Goal: Information Seeking & Learning: Learn about a topic

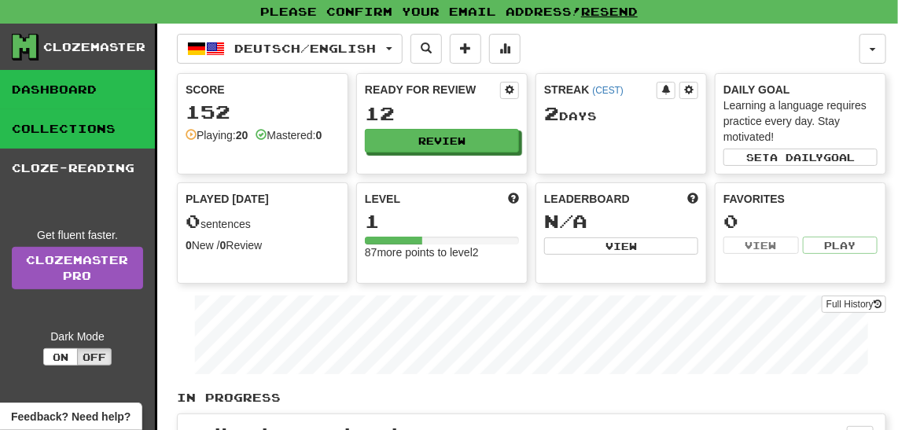
click at [111, 123] on link "Collections" at bounding box center [77, 128] width 155 height 39
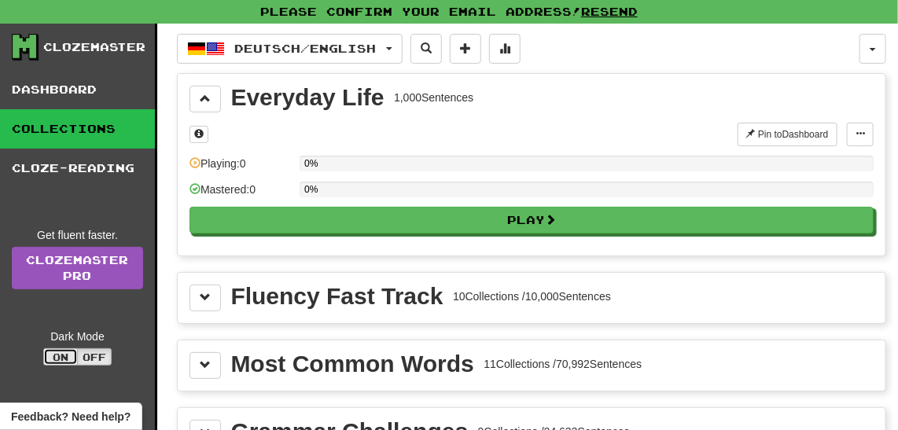
click at [65, 355] on button "On" at bounding box center [60, 356] width 35 height 17
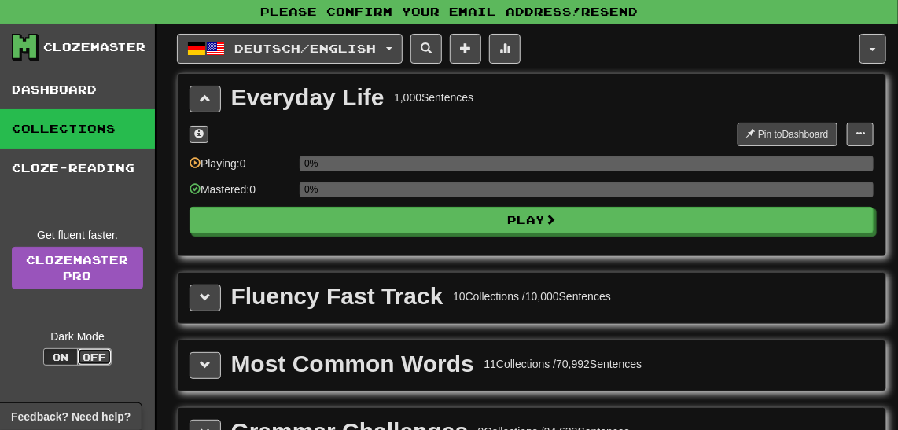
click at [97, 351] on button "Off" at bounding box center [94, 356] width 35 height 17
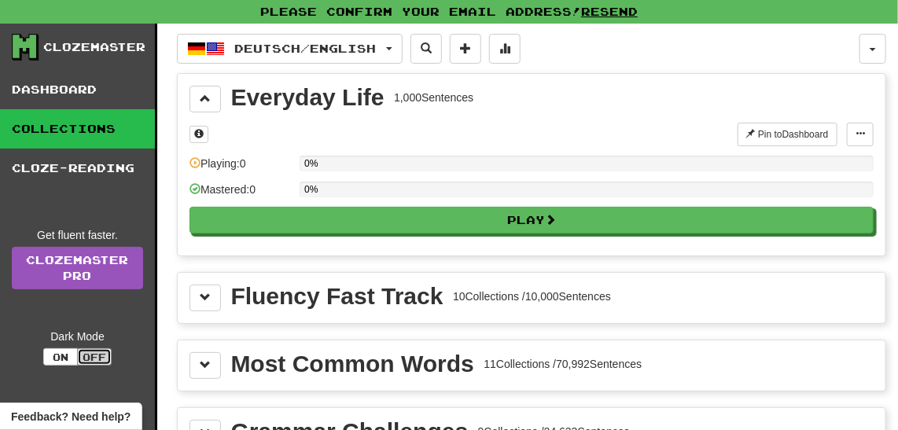
type button "light"
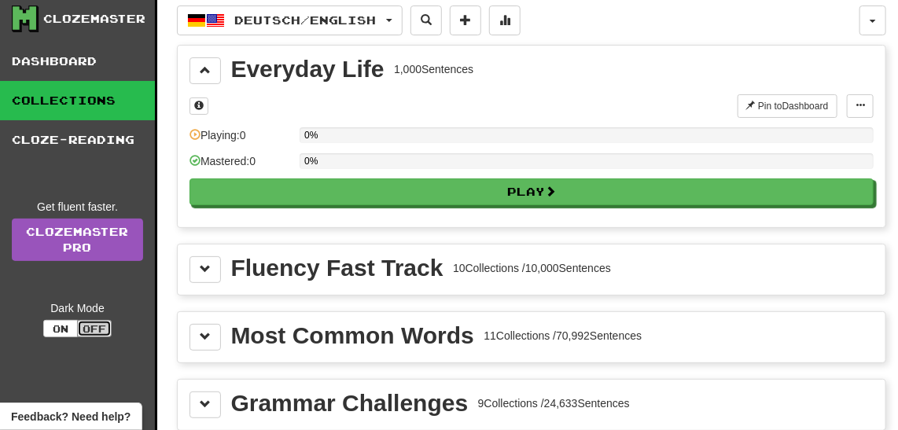
scroll to position [57, 0]
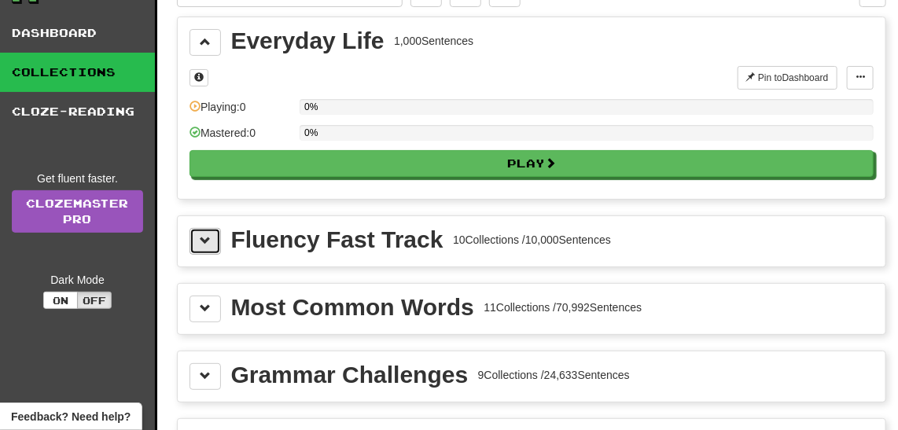
click at [205, 235] on span at bounding box center [205, 240] width 11 height 11
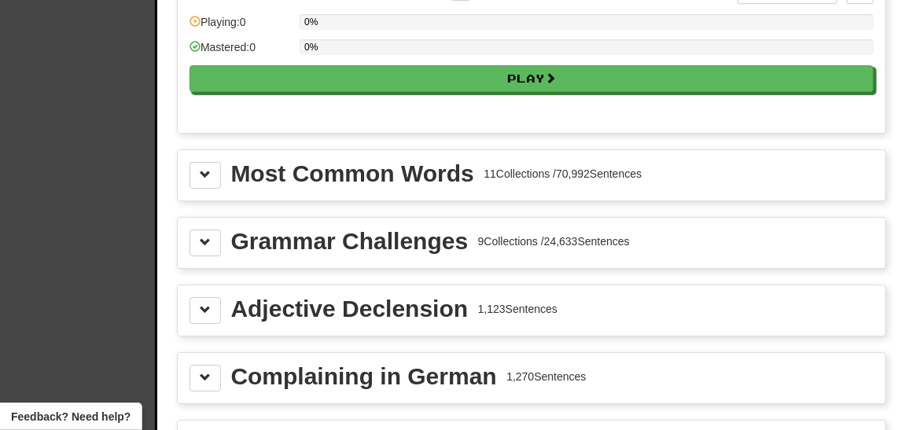
scroll to position [1858, 0]
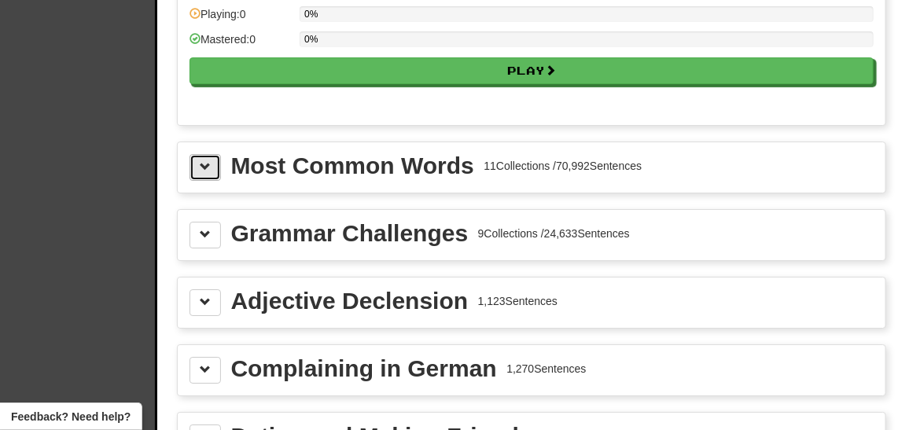
click at [200, 161] on span at bounding box center [205, 166] width 11 height 11
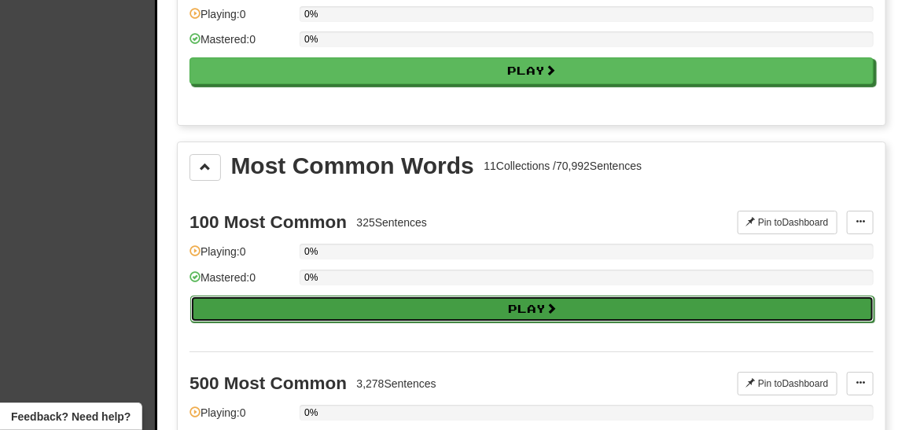
click at [258, 296] on button "Play" at bounding box center [532, 309] width 684 height 27
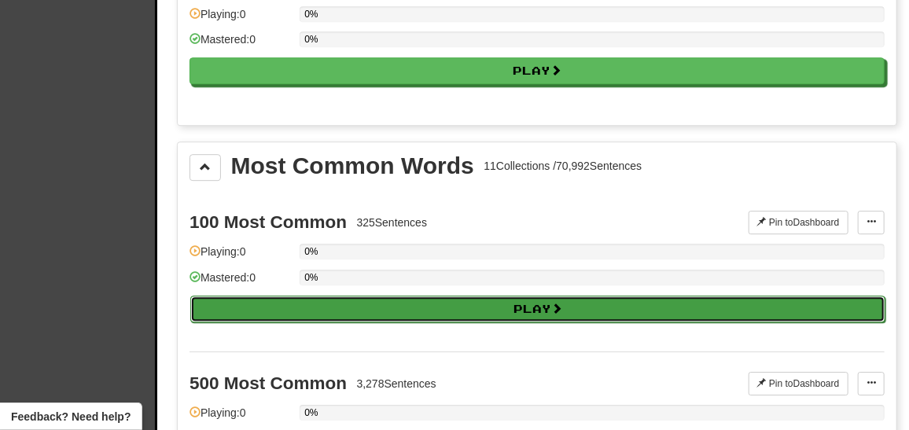
select select "**"
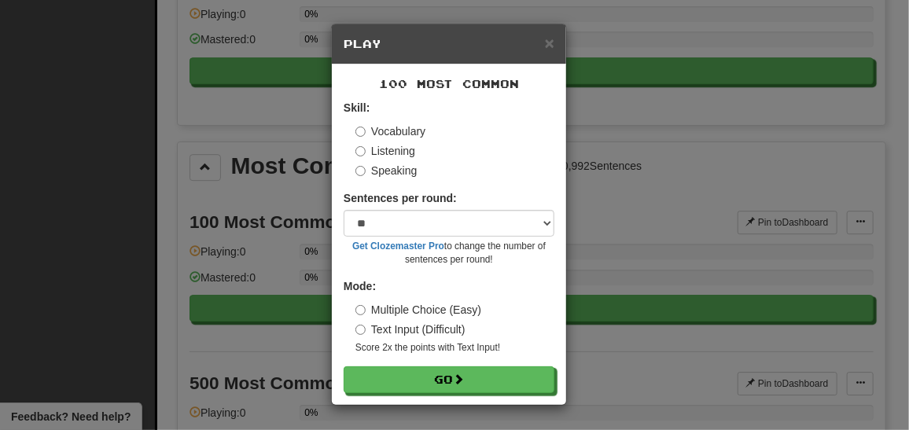
click at [556, 38] on div "× Play" at bounding box center [449, 44] width 234 height 40
click at [551, 43] on span "×" at bounding box center [549, 43] width 9 height 18
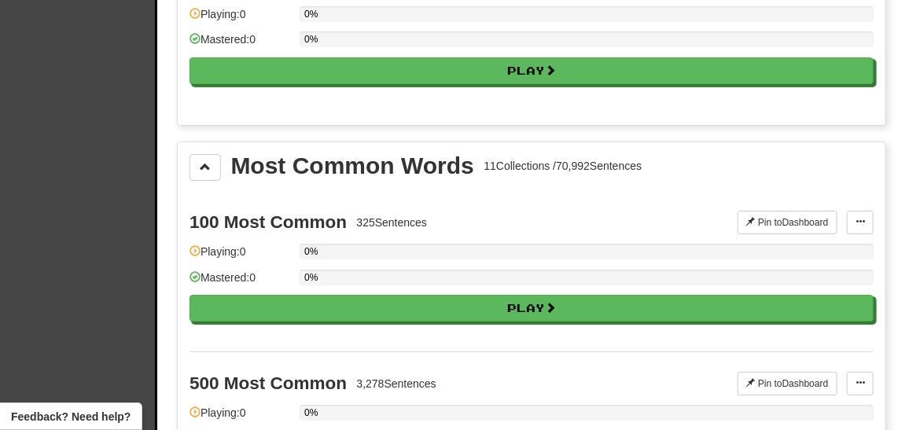
click at [117, 209] on div "Clozemaster Dashboard Collections Cloze-Reading Get fluent faster. Clozemaster …" at bounding box center [78, 403] width 157 height 4474
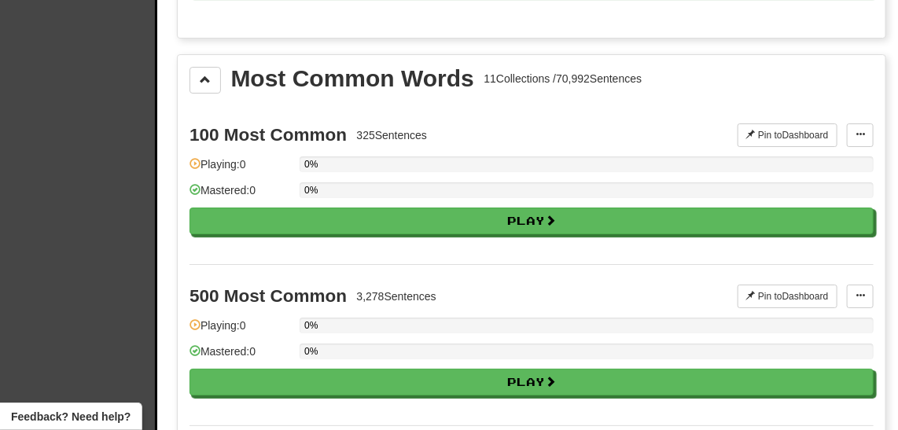
scroll to position [1944, 0]
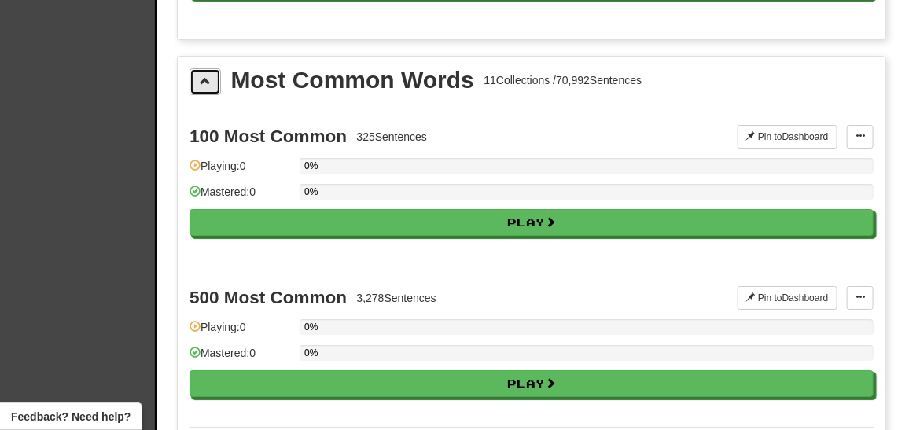
click at [205, 68] on button at bounding box center [204, 81] width 31 height 27
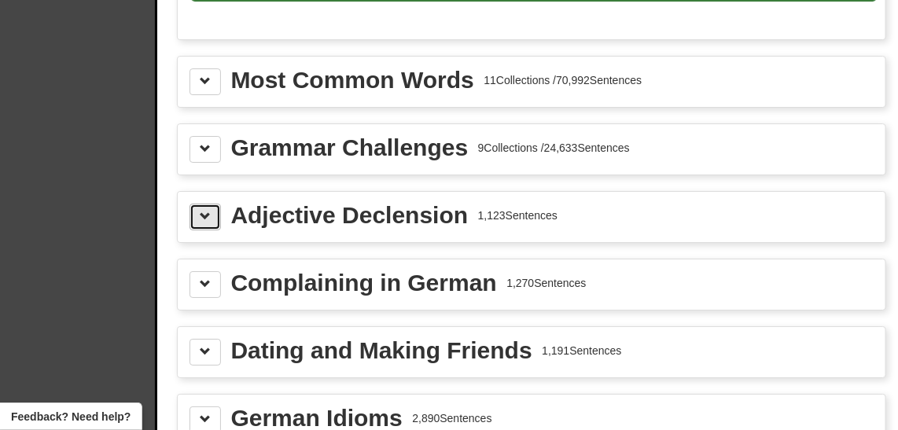
click at [203, 204] on button at bounding box center [204, 217] width 31 height 27
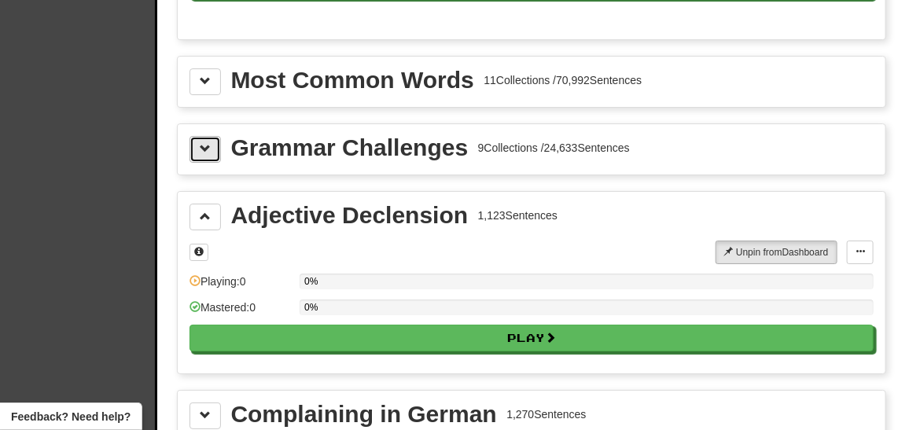
click at [205, 143] on span at bounding box center [205, 148] width 11 height 11
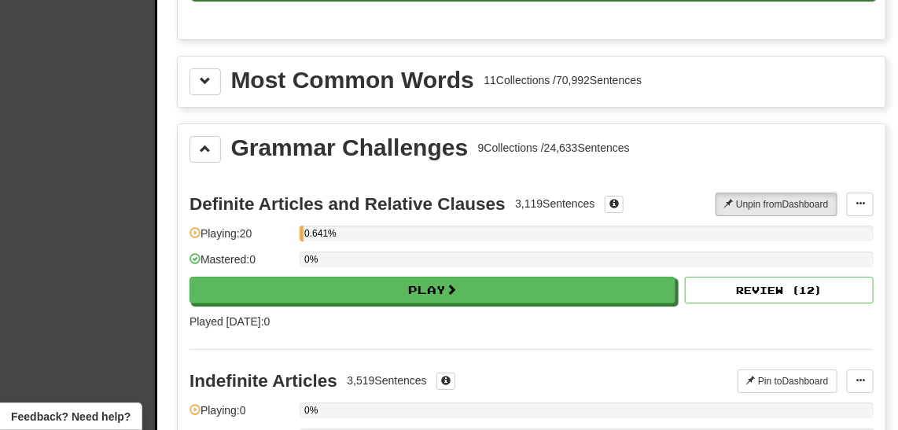
click at [85, 185] on div "Clozemaster Dashboard Collections Cloze-Reading Get fluent faster. Clozemaster …" at bounding box center [78, 362] width 157 height 4565
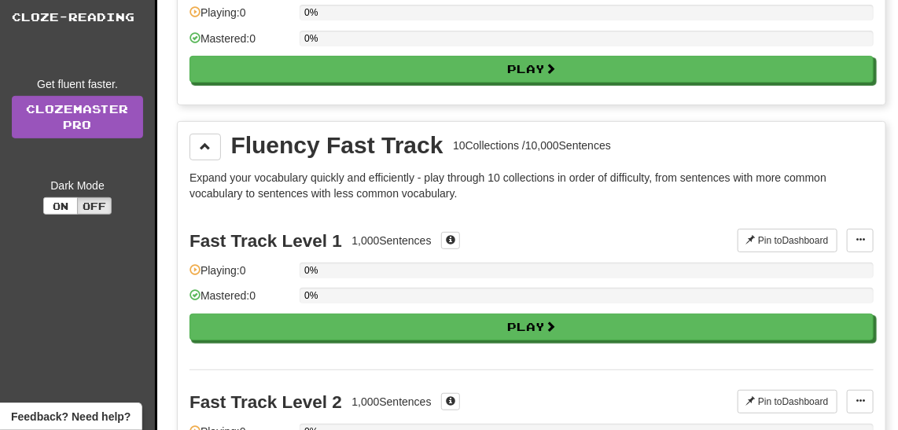
scroll to position [145, 0]
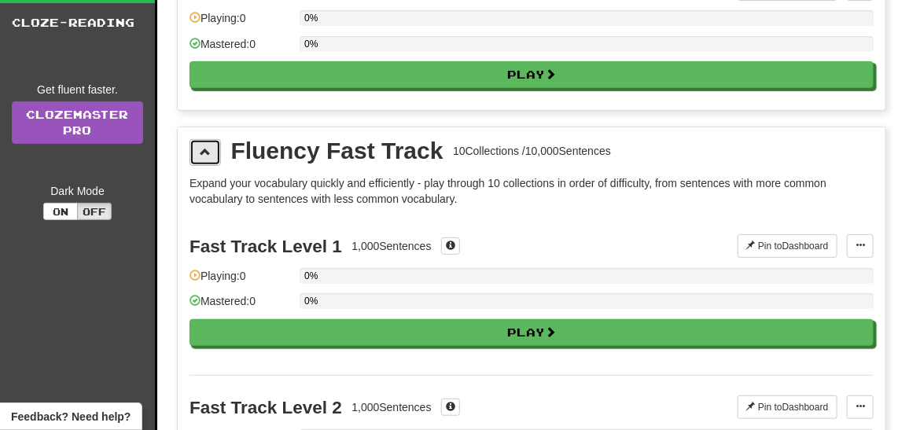
click at [205, 146] on span at bounding box center [205, 151] width 11 height 11
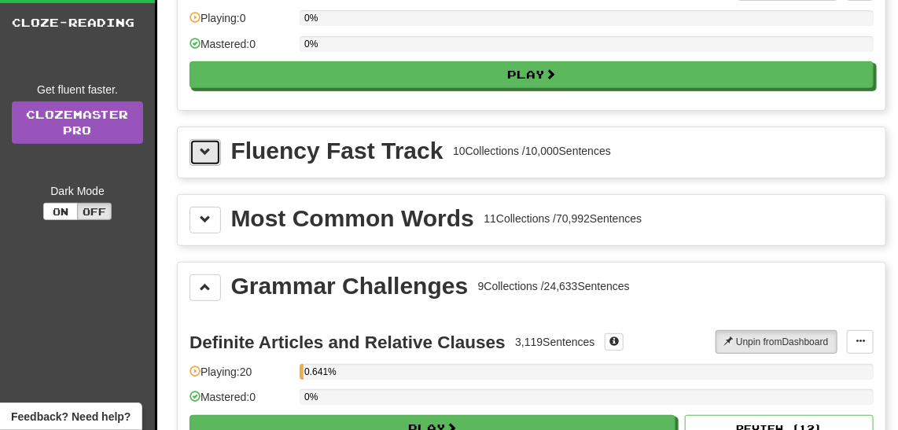
click at [197, 149] on button at bounding box center [204, 152] width 31 height 27
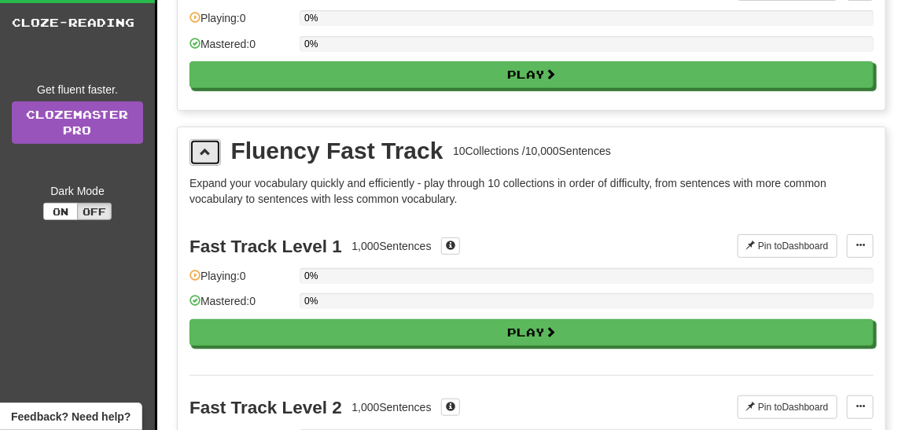
click at [197, 149] on button at bounding box center [204, 152] width 31 height 27
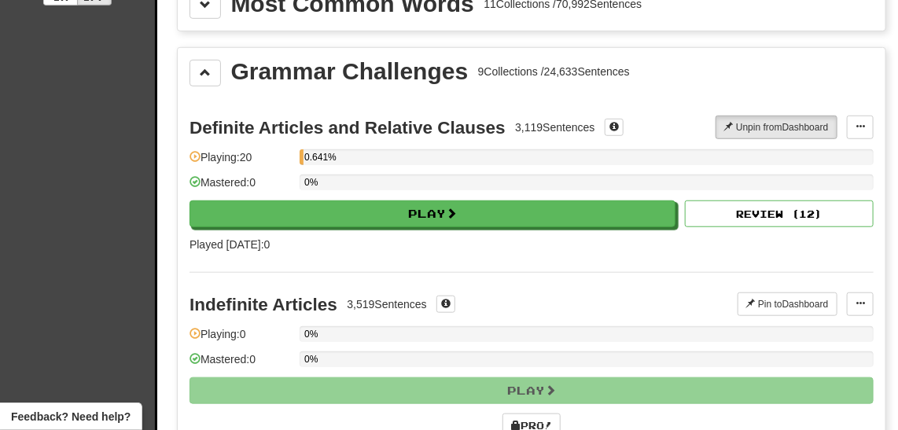
scroll to position [341, 0]
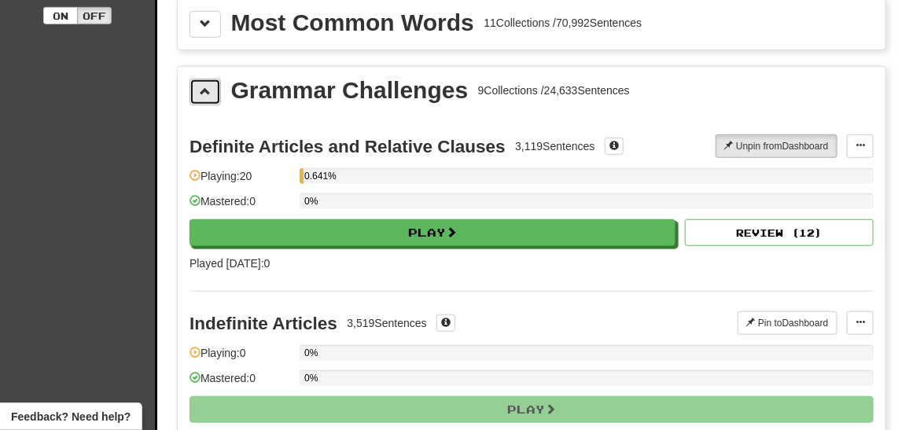
click at [209, 94] on button at bounding box center [204, 92] width 31 height 27
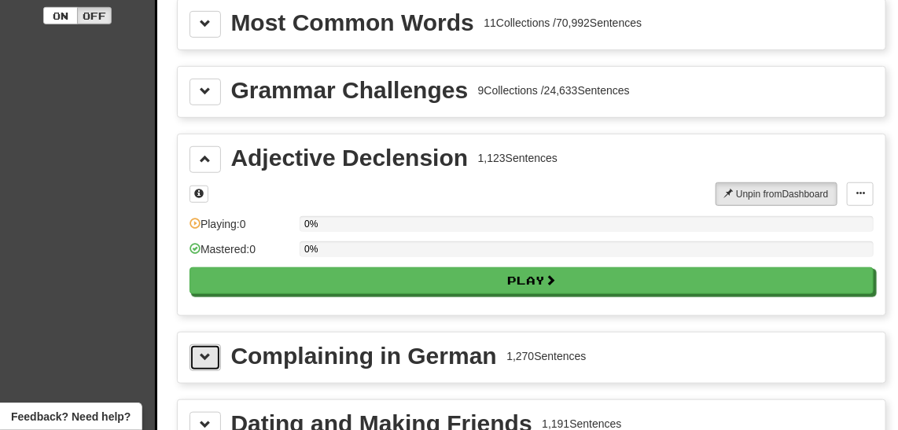
click at [194, 348] on button at bounding box center [204, 357] width 31 height 27
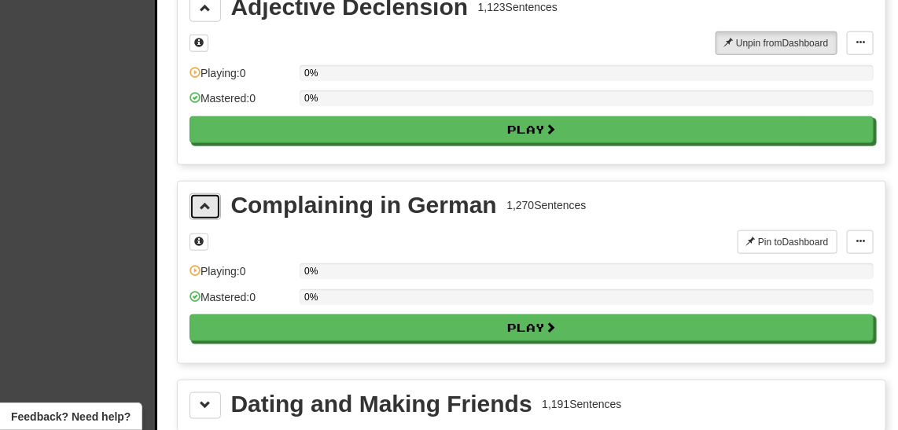
scroll to position [513, 0]
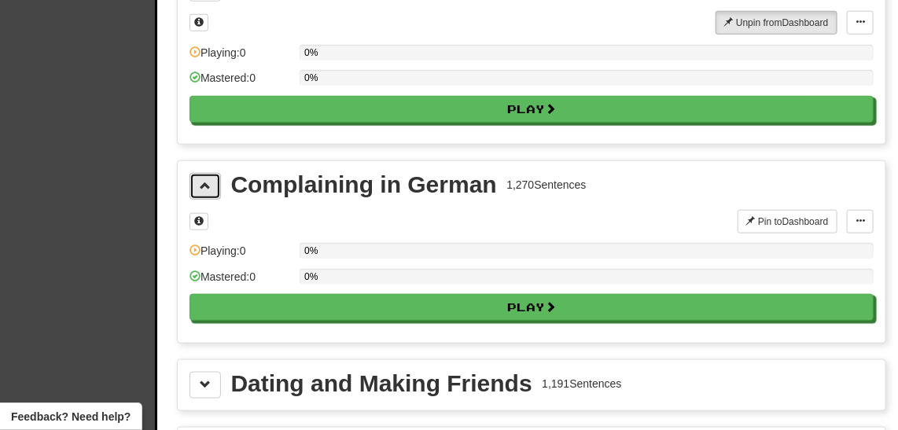
click at [207, 183] on button at bounding box center [204, 186] width 31 height 27
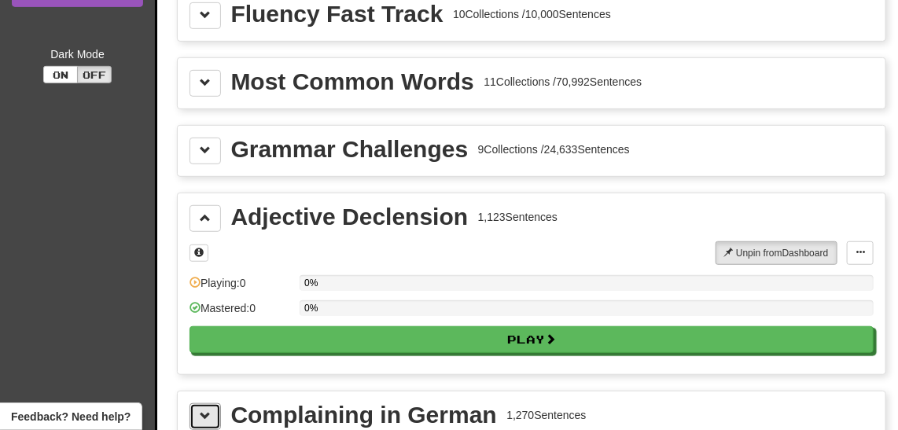
scroll to position [256, 0]
